Goal: Information Seeking & Learning: Find contact information

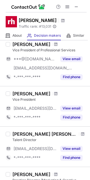
scroll to position [28, 0]
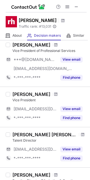
click at [52, 93] on div at bounding box center [56, 94] width 8 height 3
click at [52, 96] on div at bounding box center [56, 94] width 8 height 3
click at [7, 95] on div at bounding box center [8, 94] width 5 height 5
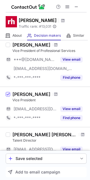
drag, startPoint x: 44, startPoint y: 94, endPoint x: 13, endPoint y: 94, distance: 31.4
click at [13, 94] on div "[PERSON_NAME]" at bounding box center [31, 95] width 38 height 6
copy div "[PERSON_NAME]"
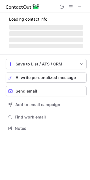
scroll to position [128, 90]
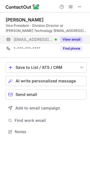
click at [76, 37] on button "View email" at bounding box center [71, 40] width 22 height 6
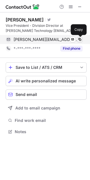
click at [79, 38] on span at bounding box center [79, 39] width 5 height 5
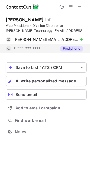
click at [72, 47] on button "Find phone" at bounding box center [71, 49] width 22 height 6
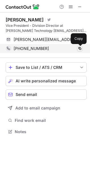
click at [80, 48] on span at bounding box center [79, 48] width 5 height 5
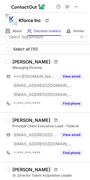
scroll to position [0, 0]
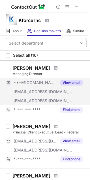
click at [72, 83] on button "View email" at bounding box center [71, 83] width 22 height 6
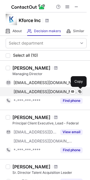
click at [81, 91] on span at bounding box center [79, 92] width 5 height 5
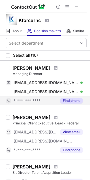
click at [68, 99] on button "Find phone" at bounding box center [71, 101] width 22 height 6
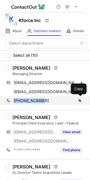
drag, startPoint x: 44, startPoint y: 100, endPoint x: 7, endPoint y: 102, distance: 36.8
click at [7, 102] on div "[PHONE_NUMBER] Copy" at bounding box center [44, 100] width 77 height 9
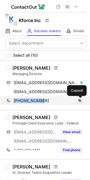
copy div "[PHONE_NUMBER]"
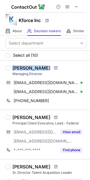
drag, startPoint x: 38, startPoint y: 69, endPoint x: 13, endPoint y: 69, distance: 25.7
click at [13, 69] on div "[PERSON_NAME]" at bounding box center [31, 68] width 38 height 6
copy div "[PERSON_NAME]"
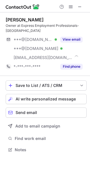
scroll to position [146, 90]
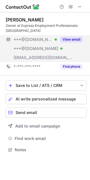
click at [67, 38] on button "View email" at bounding box center [71, 40] width 22 height 6
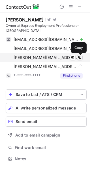
click at [81, 57] on span at bounding box center [79, 57] width 5 height 5
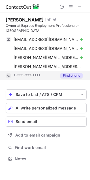
click at [74, 79] on div "Find phone" at bounding box center [70, 75] width 26 height 9
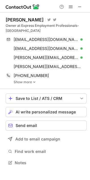
scroll to position [159, 90]
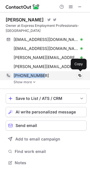
drag, startPoint x: 44, startPoint y: 76, endPoint x: 10, endPoint y: 76, distance: 33.7
click at [10, 76] on div "[PHONE_NUMBER] Copy" at bounding box center [44, 75] width 77 height 9
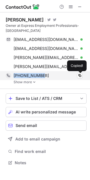
copy div "[PHONE_NUMBER]"
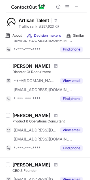
scroll to position [56, 0]
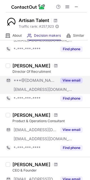
click at [68, 82] on button "View email" at bounding box center [71, 81] width 22 height 6
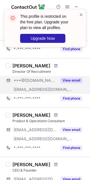
drag, startPoint x: 46, startPoint y: 65, endPoint x: 10, endPoint y: 66, distance: 35.4
click at [10, 66] on div "[PERSON_NAME] Director Of Recruitment ***@[DOMAIN_NAME] [EMAIL_ADDRESS][DOMAIN_…" at bounding box center [48, 83] width 76 height 40
copy div "[PERSON_NAME]"
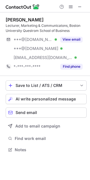
scroll to position [146, 90]
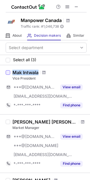
drag, startPoint x: 38, startPoint y: 73, endPoint x: 9, endPoint y: 71, distance: 29.5
click at [9, 71] on div "[PERSON_NAME] Vice President ***@[DOMAIN_NAME] [EMAIL_ADDRESS][DOMAIN_NAME] Vie…" at bounding box center [45, 89] width 90 height 49
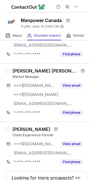
scroll to position [0, 0]
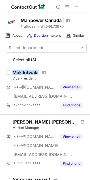
copy div "Mak Intwala"
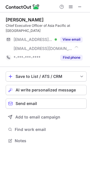
scroll to position [132, 90]
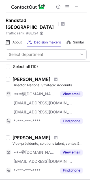
drag, startPoint x: 48, startPoint y: 72, endPoint x: 12, endPoint y: 70, distance: 35.1
click at [12, 77] on div "[PERSON_NAME]" at bounding box center [31, 80] width 38 height 6
copy div "[PERSON_NAME]"
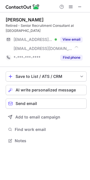
scroll to position [128, 90]
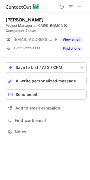
drag, startPoint x: 13, startPoint y: 12, endPoint x: -4, endPoint y: 23, distance: 20.0
click at [0, 23] on html "[PERSON_NAME] Project Manager at ICMPD, BOMCA 10 Component 4 Lead [EMAIL_ADDRES…" at bounding box center [45, 90] width 90 height 180
click at [64, 16] on div "[PERSON_NAME] Project Manager at ICMPD, BOMCA 10 Component 4 Lead [EMAIL_ADDRES…" at bounding box center [46, 35] width 81 height 46
click at [23, 22] on div "[PERSON_NAME]" at bounding box center [25, 20] width 38 height 6
drag, startPoint x: 46, startPoint y: 18, endPoint x: 5, endPoint y: 19, distance: 41.3
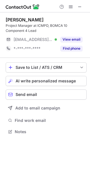
click at [5, 19] on div "[PERSON_NAME] Project Manager at ICMPD, BOMCA 10 Component 4 Lead [EMAIL_ADDRES…" at bounding box center [45, 76] width 90 height 128
copy div "[PERSON_NAME]"
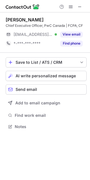
scroll to position [123, 90]
drag, startPoint x: 43, startPoint y: 18, endPoint x: -11, endPoint y: 19, distance: 54.6
click at [0, 19] on html "[PERSON_NAME] Chief Executive Officer, PwC Canada | FCPA, CF [EMAIL_ADDRESS][DO…" at bounding box center [45, 90] width 90 height 180
click at [51, 15] on div "[PERSON_NAME] Chief Executive Officer, PwC Canada | FCPA, CF [EMAIL_ADDRESS][DO…" at bounding box center [46, 32] width 81 height 40
drag, startPoint x: 43, startPoint y: 18, endPoint x: 6, endPoint y: 20, distance: 37.4
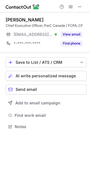
click at [6, 20] on div "[PERSON_NAME]" at bounding box center [46, 20] width 81 height 6
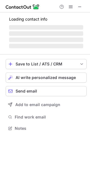
scroll to position [146, 90]
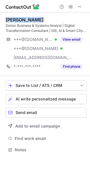
drag, startPoint x: 36, startPoint y: 20, endPoint x: 6, endPoint y: 21, distance: 29.7
click at [6, 21] on div "[PERSON_NAME]" at bounding box center [46, 20] width 81 height 6
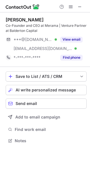
scroll to position [137, 90]
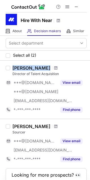
drag, startPoint x: 56, startPoint y: 68, endPoint x: 11, endPoint y: 68, distance: 45.2
click at [11, 68] on div "[PERSON_NAME] Director of Talent Acquisition ***@[DOMAIN_NAME] ***@[DOMAIN_NAME…" at bounding box center [48, 89] width 76 height 49
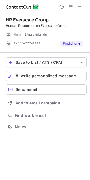
scroll to position [123, 90]
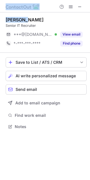
drag, startPoint x: 30, startPoint y: 20, endPoint x: -18, endPoint y: 21, distance: 47.8
click at [0, 21] on html "Help & Support [PERSON_NAME] Senior IT Recruiter ***@[DOMAIN_NAME] Verified Vie…" at bounding box center [45, 90] width 90 height 180
click at [34, 17] on div "[PERSON_NAME]" at bounding box center [46, 20] width 81 height 6
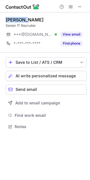
drag, startPoint x: 25, startPoint y: 20, endPoint x: 5, endPoint y: 20, distance: 20.1
click at [5, 20] on div "[PERSON_NAME] Senior IT Recruiter ***@[DOMAIN_NAME] Verified View email *-***-*…" at bounding box center [45, 73] width 90 height 123
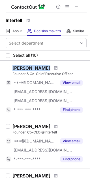
drag, startPoint x: 42, startPoint y: 67, endPoint x: 12, endPoint y: 70, distance: 30.4
click at [12, 70] on div "[PERSON_NAME] Founder & Co-Chief Executive Officer ***@[DOMAIN_NAME] [EMAIL_ADD…" at bounding box center [48, 89] width 76 height 49
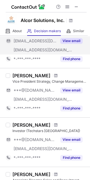
scroll to position [42, 0]
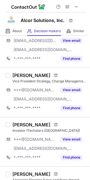
drag, startPoint x: 49, startPoint y: 76, endPoint x: 13, endPoint y: 75, distance: 35.4
click at [13, 75] on div "[PERSON_NAME]" at bounding box center [31, 76] width 38 height 6
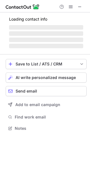
scroll to position [137, 90]
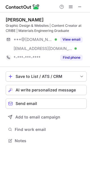
drag, startPoint x: 48, startPoint y: 16, endPoint x: 5, endPoint y: 18, distance: 43.0
click at [5, 18] on div "[PERSON_NAME] Graphic Design & Websites | Content Creator at CRIBE | Materials …" at bounding box center [45, 80] width 90 height 137
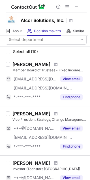
scroll to position [3, 0]
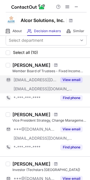
click at [67, 79] on button "View email" at bounding box center [71, 80] width 22 height 6
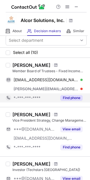
click at [71, 98] on button "Find phone" at bounding box center [71, 98] width 22 height 6
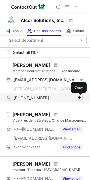
click at [79, 98] on span at bounding box center [79, 98] width 5 height 5
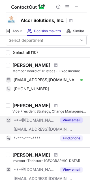
click at [74, 122] on button "View email" at bounding box center [71, 121] width 22 height 6
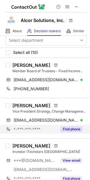
click at [70, 132] on button "Find phone" at bounding box center [71, 130] width 22 height 6
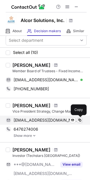
click at [79, 120] on span at bounding box center [79, 120] width 5 height 5
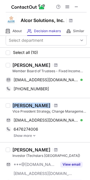
drag, startPoint x: 66, startPoint y: 106, endPoint x: 14, endPoint y: 107, distance: 52.3
click at [14, 107] on div "[PERSON_NAME]" at bounding box center [49, 106] width 74 height 6
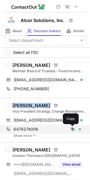
click at [72, 131] on button at bounding box center [73, 130] width 6 height 6
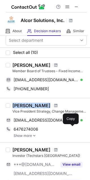
scroll to position [0, 0]
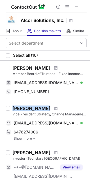
click at [45, 108] on div "[PERSON_NAME]" at bounding box center [31, 109] width 38 height 6
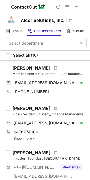
drag, startPoint x: 65, startPoint y: 108, endPoint x: 21, endPoint y: 110, distance: 43.9
click at [16, 109] on div "[PERSON_NAME]" at bounding box center [31, 109] width 38 height 6
drag, startPoint x: 67, startPoint y: 105, endPoint x: 12, endPoint y: 108, distance: 54.9
click at [12, 108] on div "[PERSON_NAME] Vice President Strategy, Change Management & Project Management O…" at bounding box center [48, 123] width 76 height 35
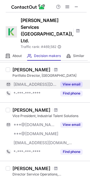
scroll to position [20, 0]
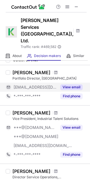
click at [79, 85] on button "View email" at bounding box center [71, 88] width 22 height 6
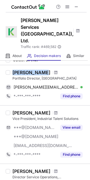
drag, startPoint x: 40, startPoint y: 57, endPoint x: 12, endPoint y: 58, distance: 28.6
click at [12, 70] on div "[PERSON_NAME] Portfolio Director, [GEOGRAPHIC_DATA] [PERSON_NAME][EMAIL_ADDRESS…" at bounding box center [48, 85] width 76 height 31
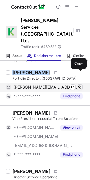
click at [77, 85] on span at bounding box center [79, 87] width 5 height 5
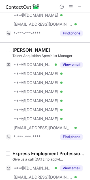
scroll to position [0, 0]
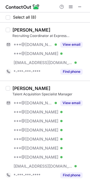
click at [44, 87] on div "[PERSON_NAME]" at bounding box center [49, 89] width 74 height 6
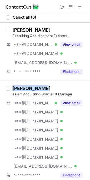
drag, startPoint x: 43, startPoint y: 87, endPoint x: 12, endPoint y: 87, distance: 30.5
click at [12, 87] on div "[PERSON_NAME]" at bounding box center [49, 89] width 74 height 6
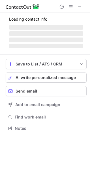
scroll to position [124, 90]
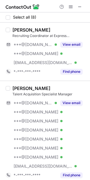
drag, startPoint x: 44, startPoint y: 28, endPoint x: 14, endPoint y: 28, distance: 30.8
click at [14, 28] on div "[PERSON_NAME]" at bounding box center [49, 30] width 74 height 6
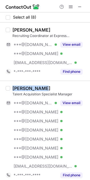
drag, startPoint x: 46, startPoint y: 91, endPoint x: 13, endPoint y: 89, distance: 33.4
click at [13, 89] on div "[PERSON_NAME]" at bounding box center [49, 89] width 74 height 6
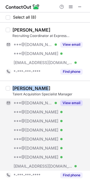
click at [73, 105] on button "View email" at bounding box center [71, 103] width 22 height 6
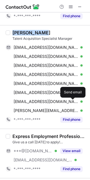
scroll to position [55, 0]
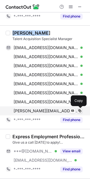
click at [80, 111] on span at bounding box center [79, 111] width 5 height 5
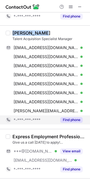
click at [74, 119] on button "Find phone" at bounding box center [71, 120] width 22 height 6
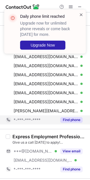
click at [83, 14] on span at bounding box center [81, 15] width 5 height 6
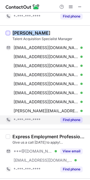
drag, startPoint x: 44, startPoint y: 33, endPoint x: 9, endPoint y: 34, distance: 34.5
click at [9, 34] on div "[PERSON_NAME] Talent Acquisition Specialist Manager [EMAIL_ADDRESS][DOMAIN_NAME…" at bounding box center [45, 77] width 90 height 104
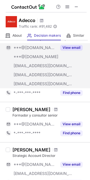
scroll to position [0, 0]
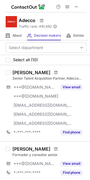
drag, startPoint x: 44, startPoint y: 72, endPoint x: 12, endPoint y: 73, distance: 31.1
click at [12, 73] on div "[PERSON_NAME]" at bounding box center [31, 73] width 38 height 6
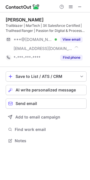
scroll to position [137, 90]
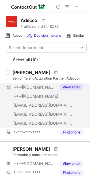
click at [35, 96] on span "***@[DOMAIN_NAME]" at bounding box center [36, 96] width 45 height 5
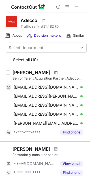
click at [52, 71] on div at bounding box center [56, 72] width 8 height 3
click at [54, 72] on span at bounding box center [55, 72] width 3 height 5
